Goal: Information Seeking & Learning: Learn about a topic

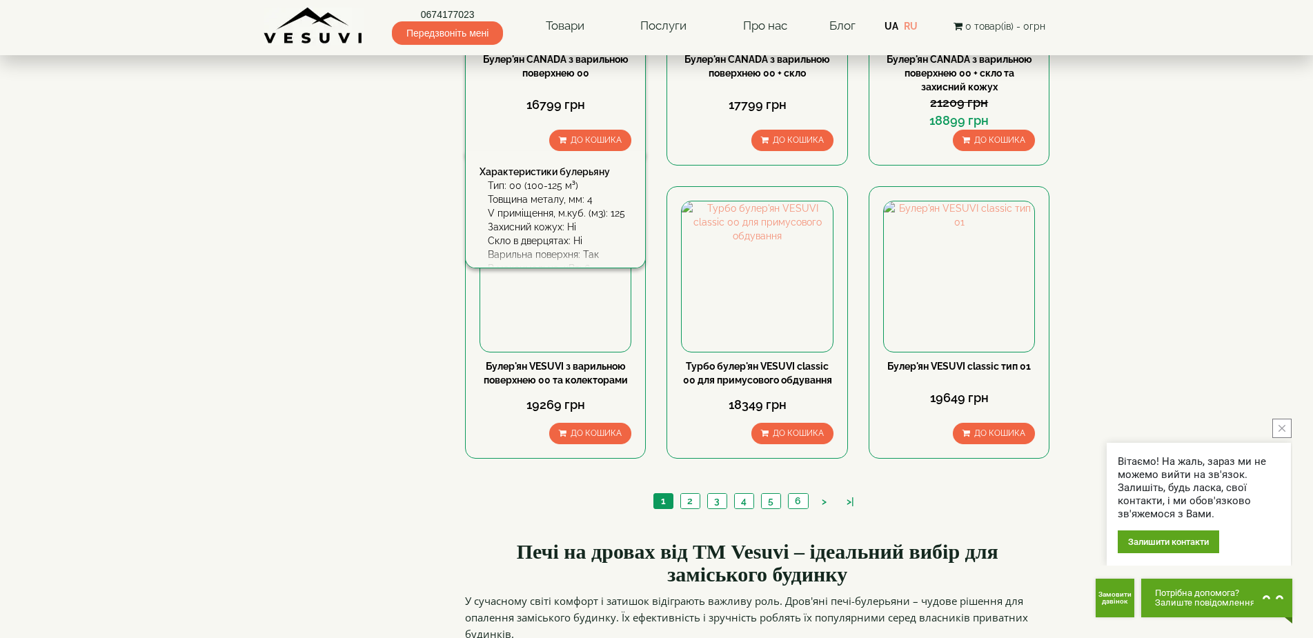
scroll to position [1478, 0]
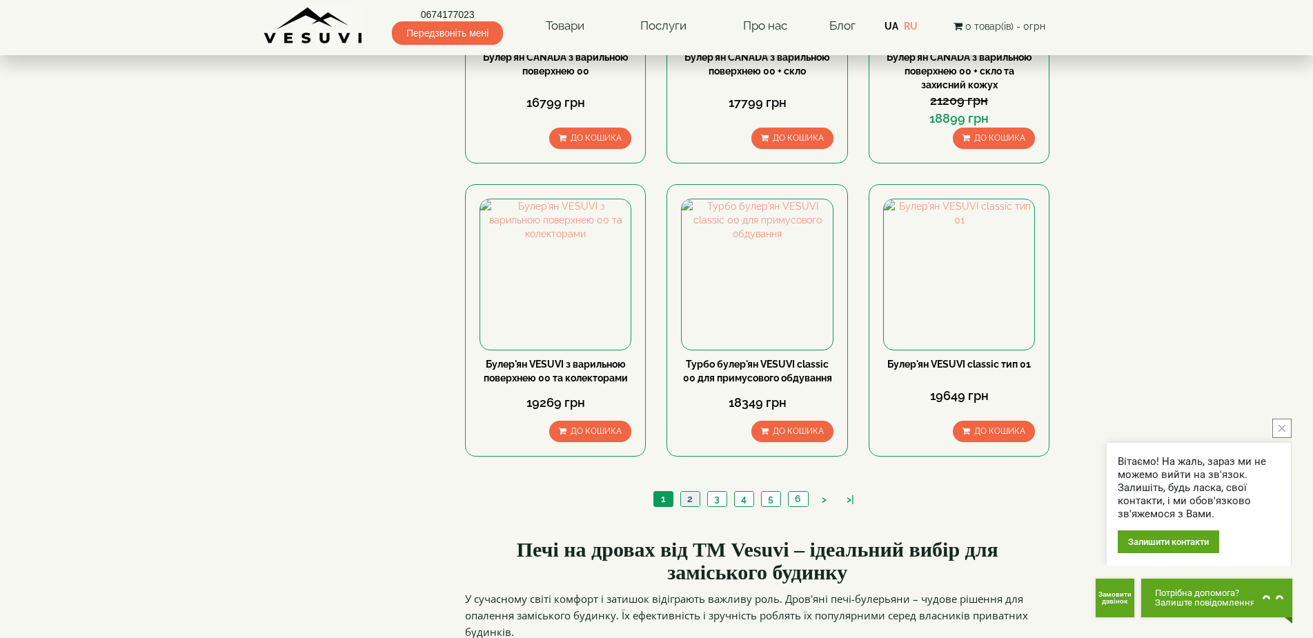
click at [690, 492] on link "2" at bounding box center [689, 499] width 19 height 14
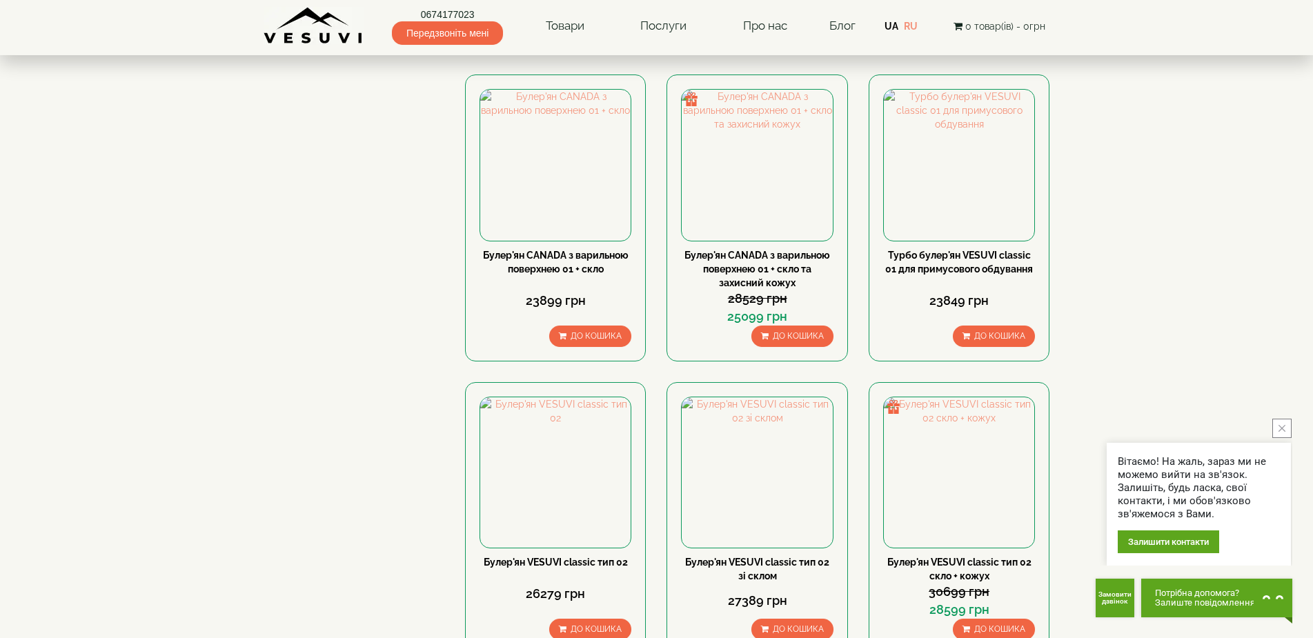
scroll to position [1267, 0]
click at [964, 397] on img at bounding box center [959, 472] width 150 height 150
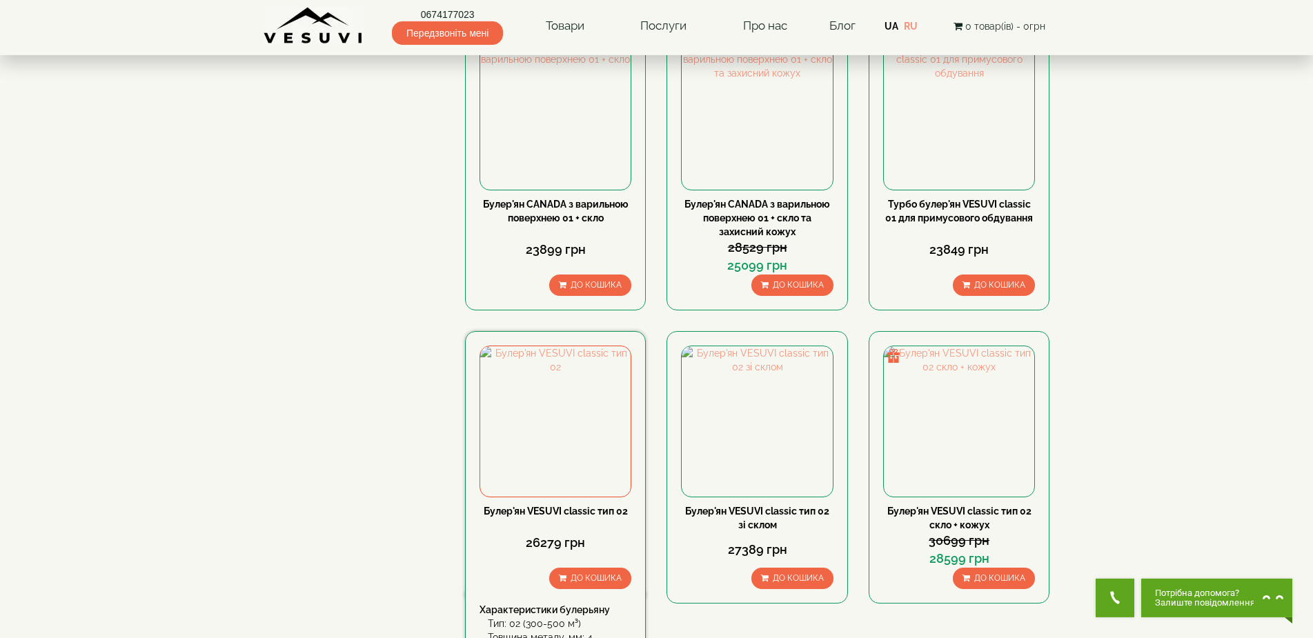
scroll to position [1337, 0]
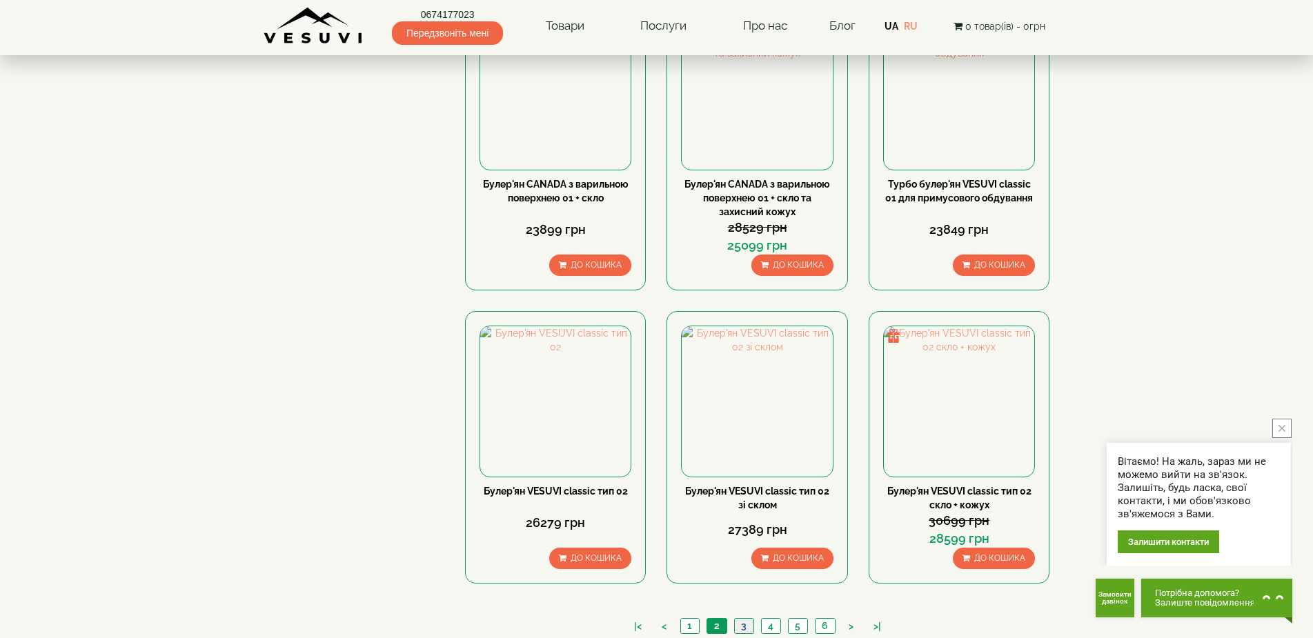
click at [747, 619] on link "3" at bounding box center [743, 626] width 19 height 14
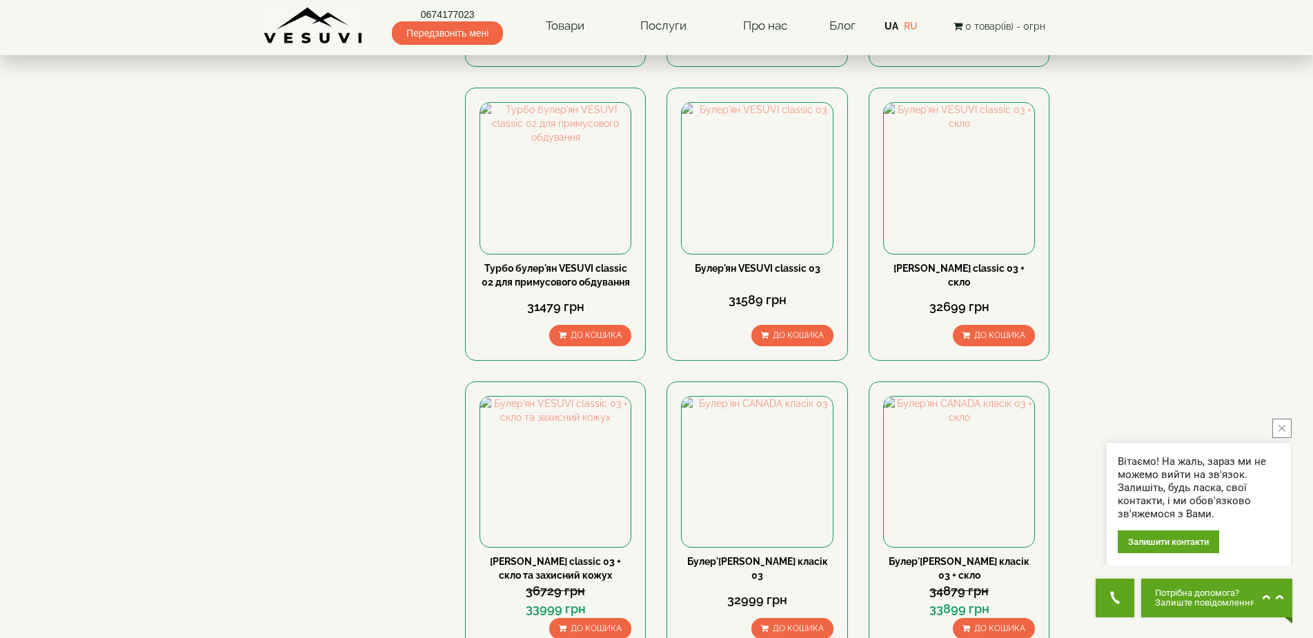
scroll to position [1126, 0]
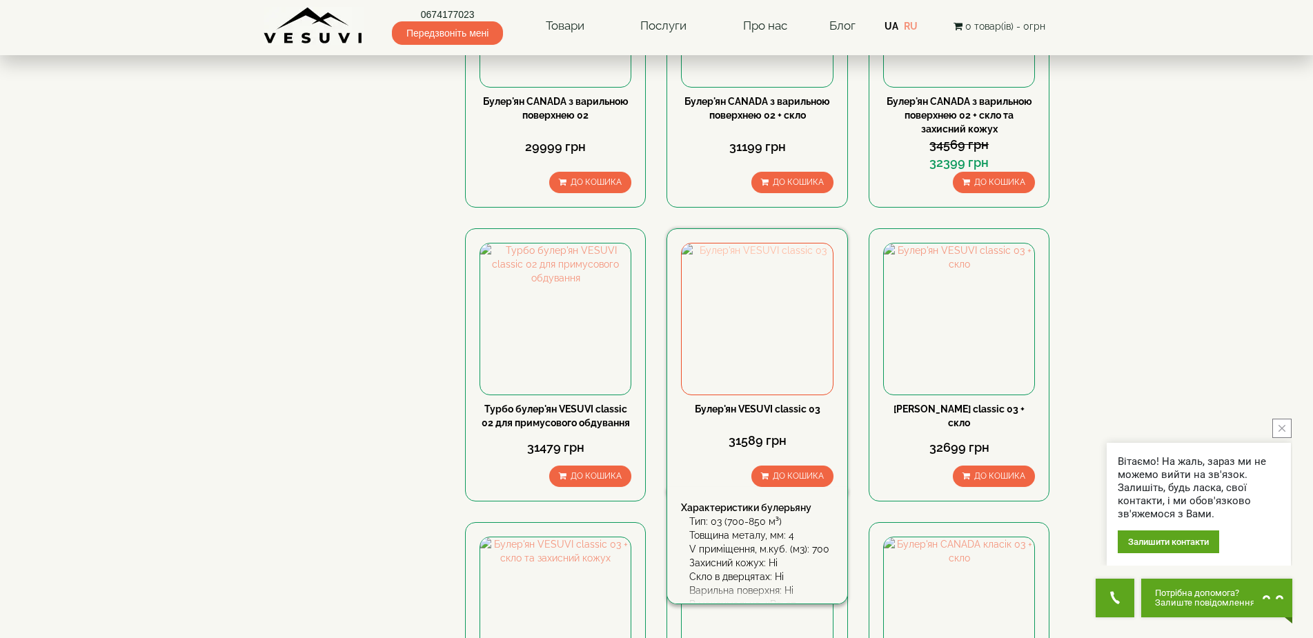
click at [763, 244] on img at bounding box center [757, 319] width 150 height 150
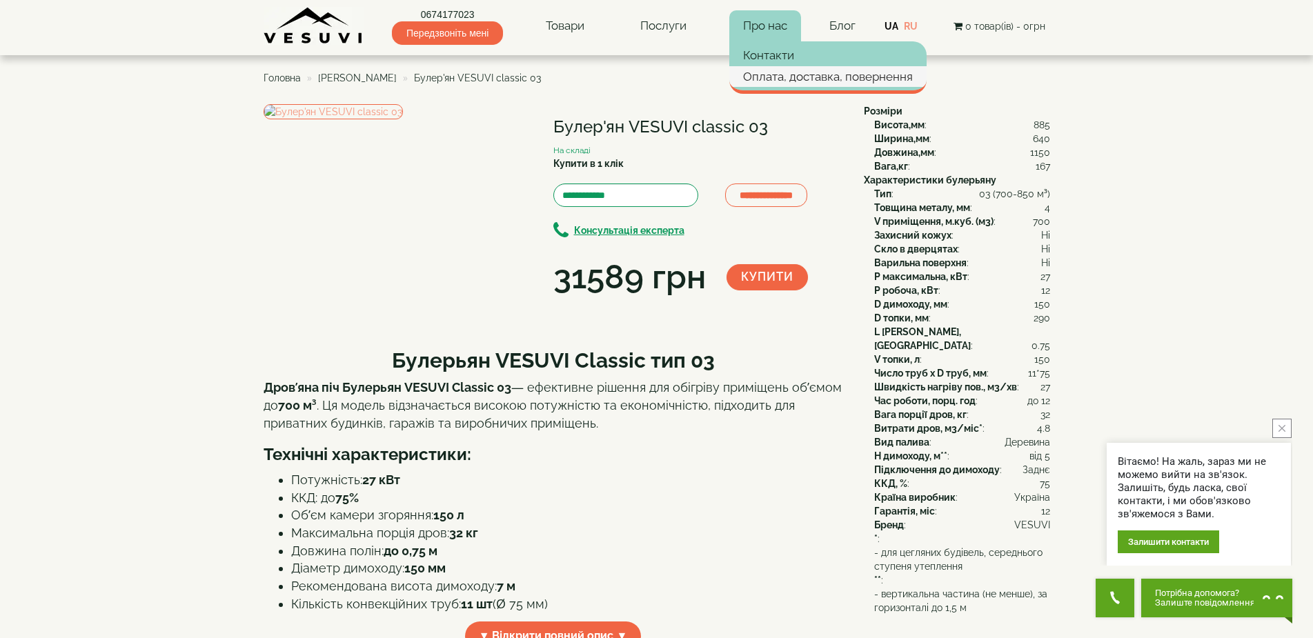
click at [773, 71] on link "Оплата, доставка, повернення" at bounding box center [827, 76] width 197 height 21
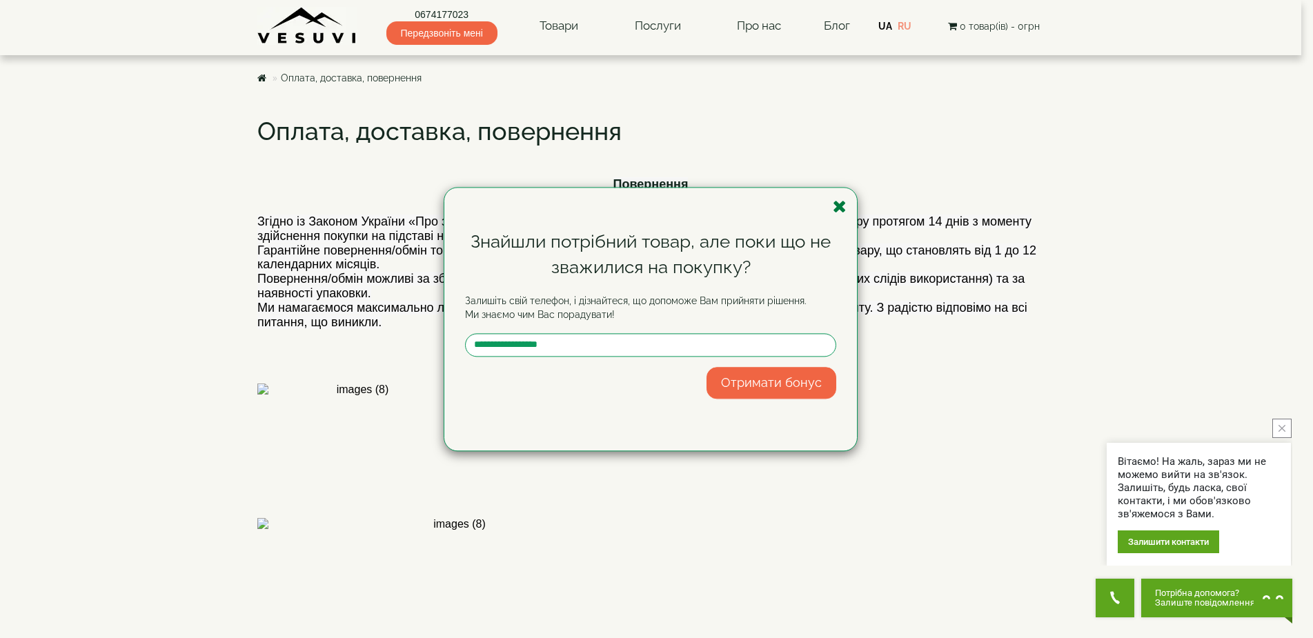
click at [836, 209] on icon "button" at bounding box center [840, 206] width 14 height 17
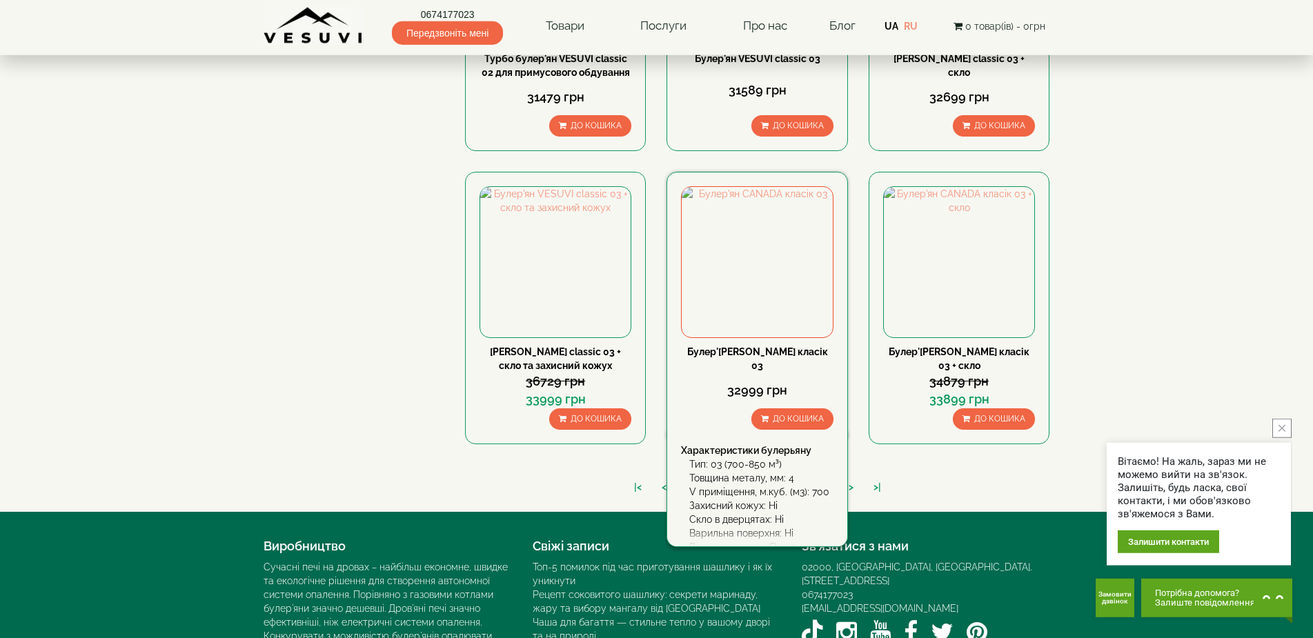
scroll to position [1478, 0]
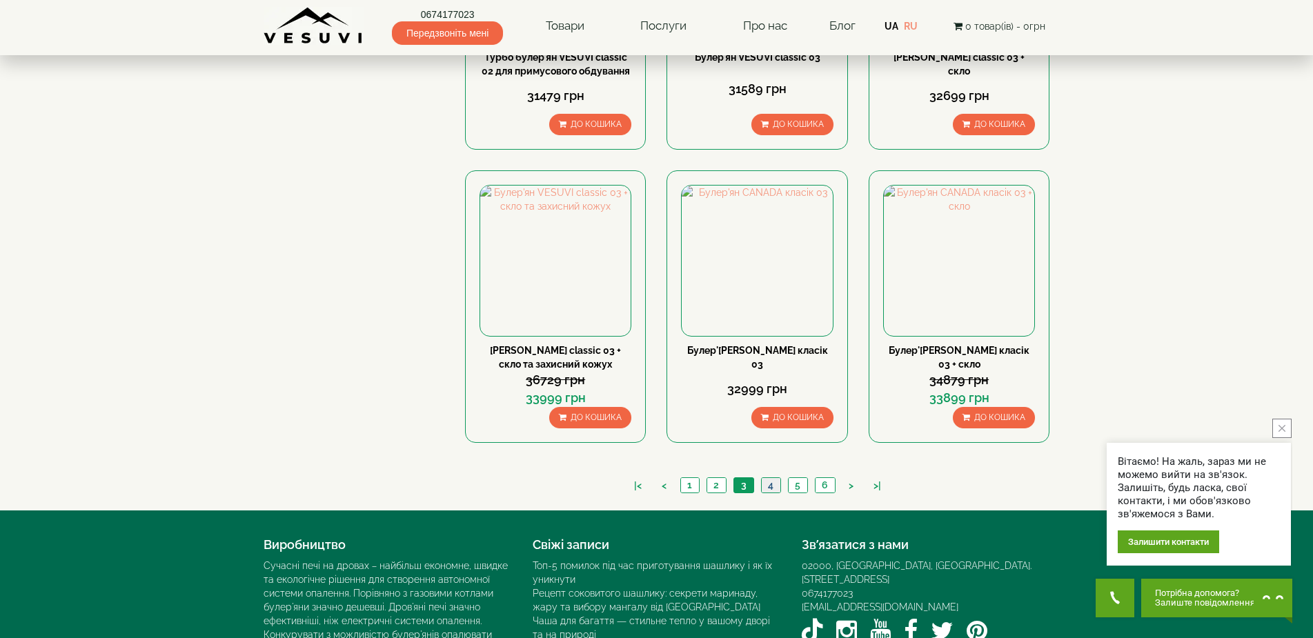
click at [771, 478] on link "4" at bounding box center [770, 485] width 19 height 14
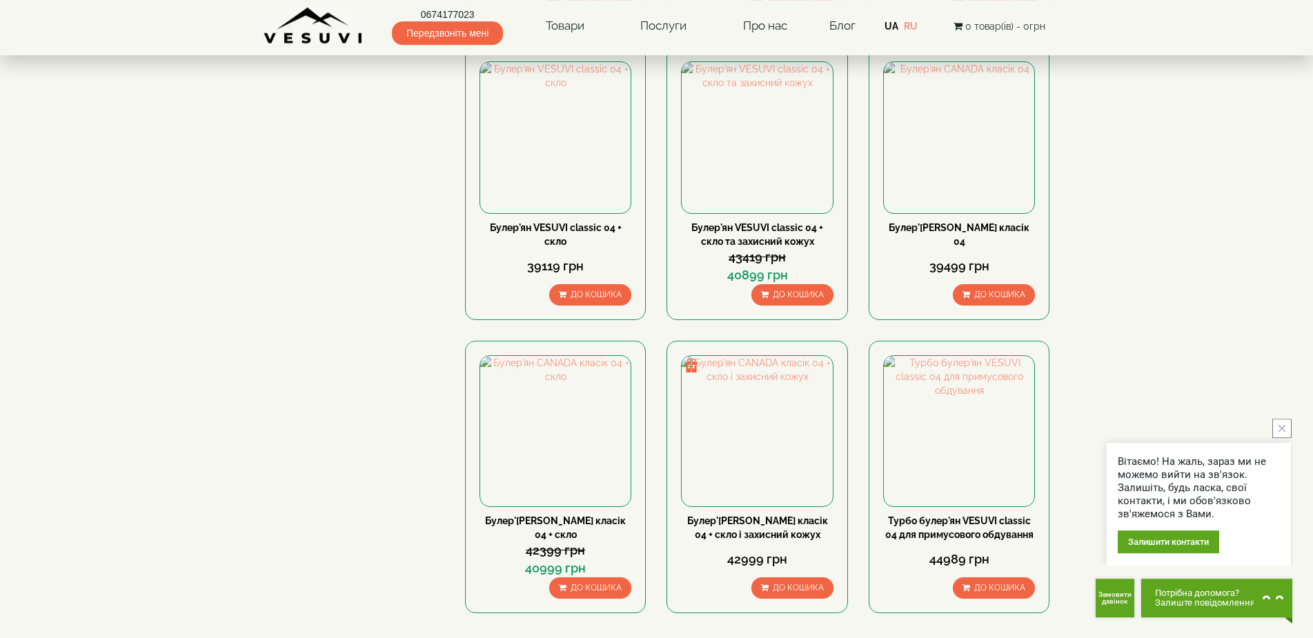
scroll to position [1408, 0]
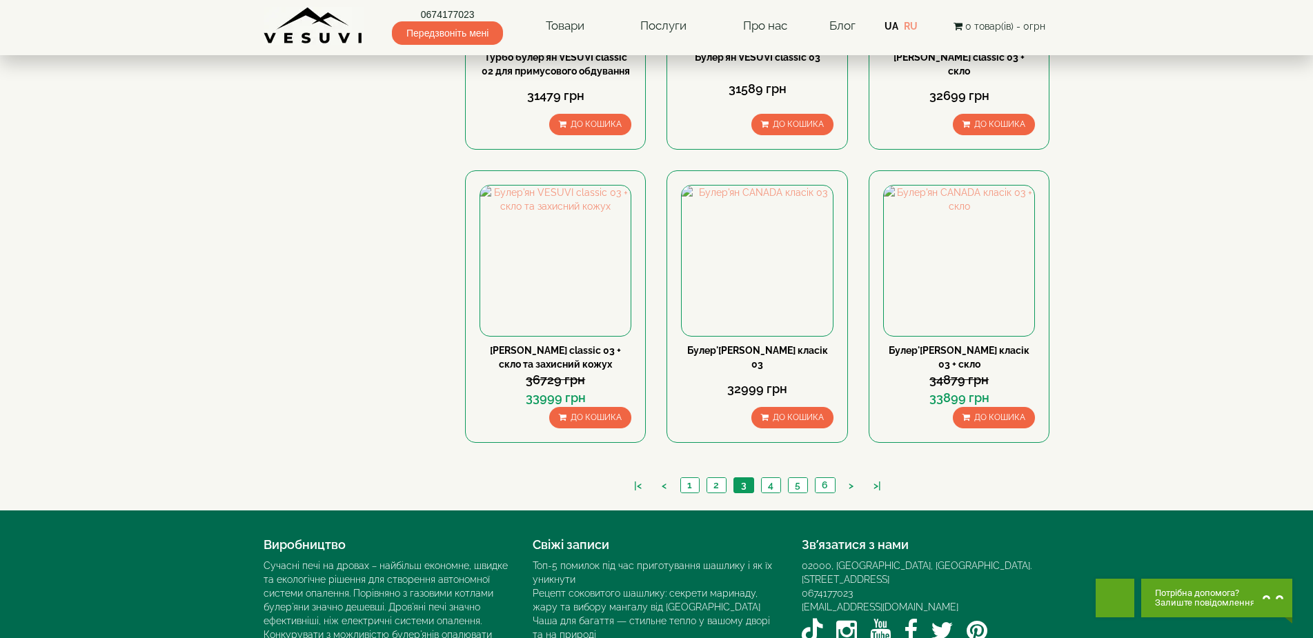
scroll to position [1478, 0]
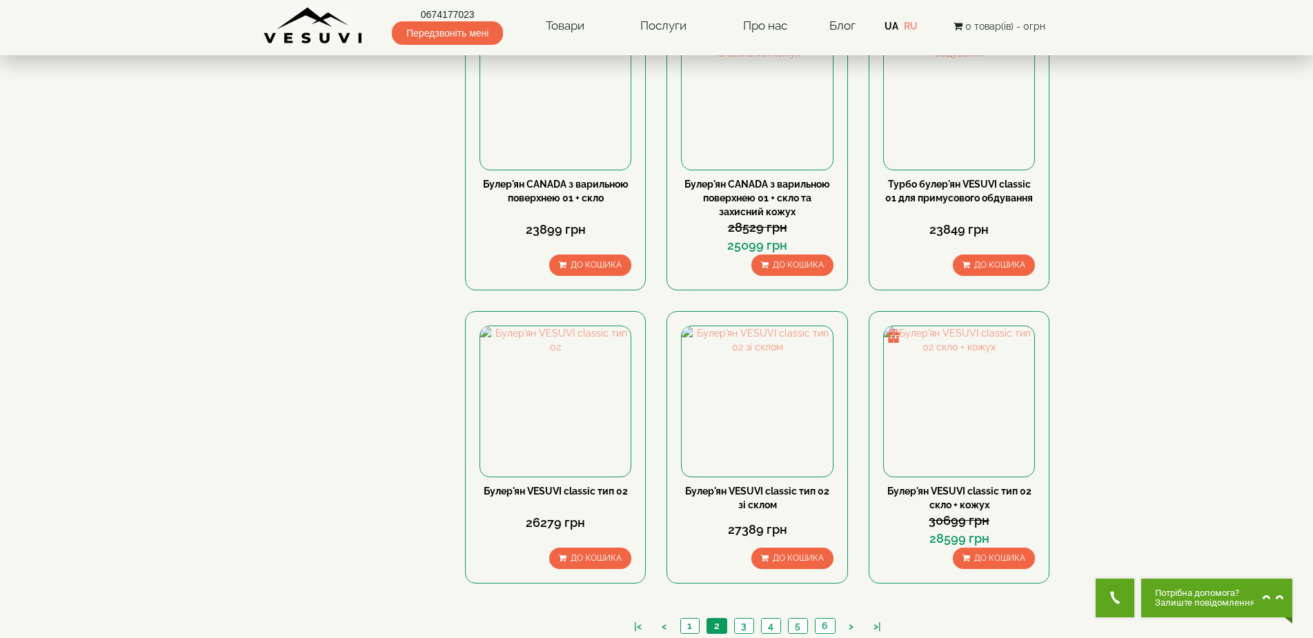
scroll to position [1337, 0]
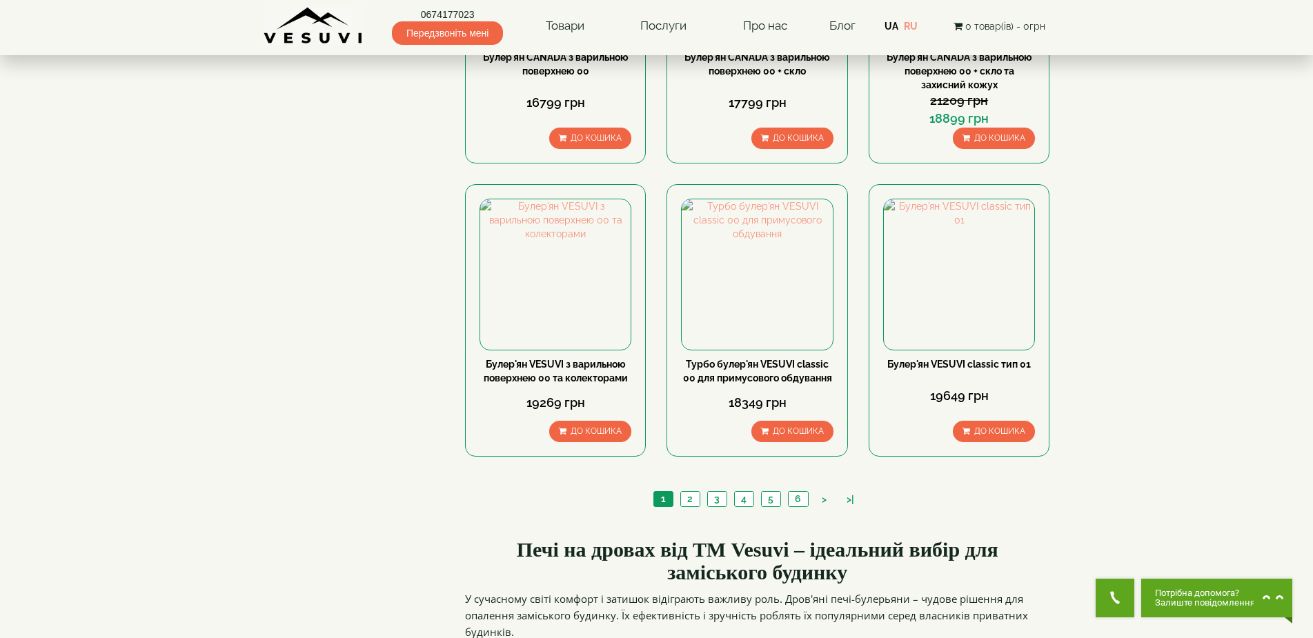
scroll to position [1478, 0]
